Goal: Book appointment/travel/reservation

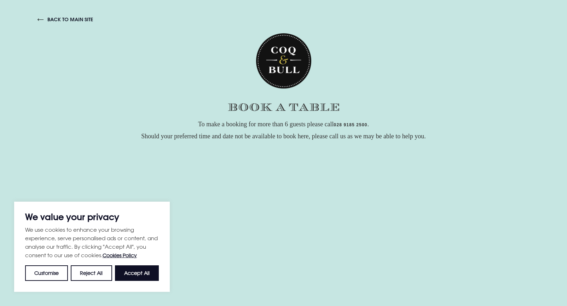
scroll to position [65, 0]
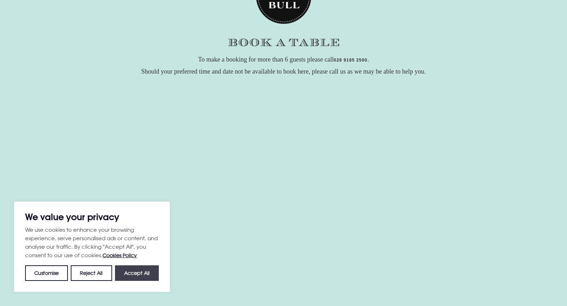
click at [140, 271] on button "Accept All" at bounding box center [137, 273] width 44 height 16
checkbox input "true"
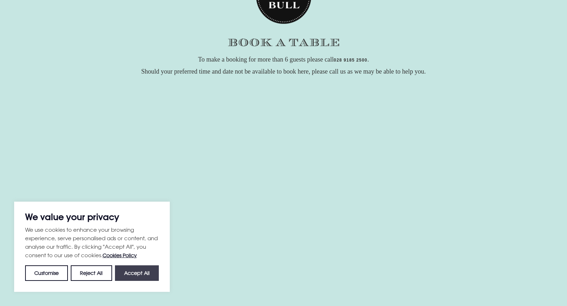
checkbox input "true"
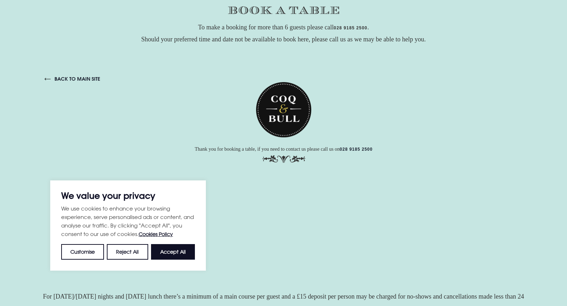
scroll to position [0, 0]
click at [178, 249] on button "Accept All" at bounding box center [173, 252] width 44 height 16
checkbox input "true"
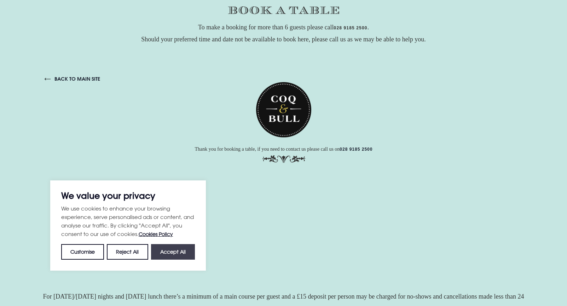
checkbox input "true"
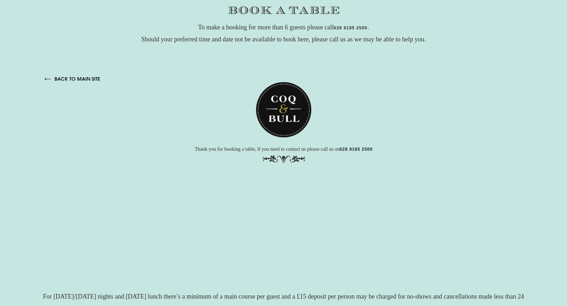
click at [84, 77] on link "back to main site" at bounding box center [72, 78] width 56 height 6
